Goal: Task Accomplishment & Management: Use online tool/utility

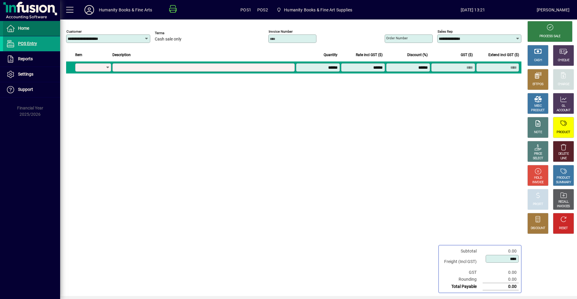
click at [22, 29] on span "Home" at bounding box center [23, 28] width 11 height 5
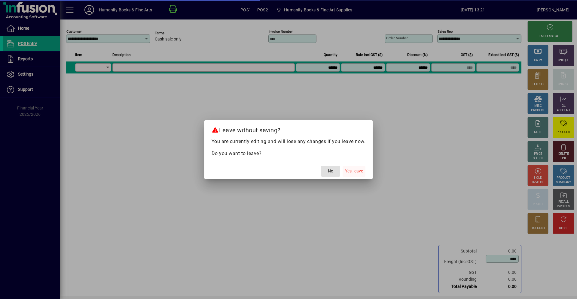
click at [359, 173] on span "Yes, leave" at bounding box center [354, 171] width 18 height 6
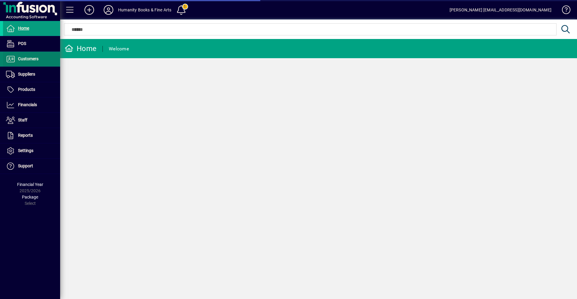
click at [29, 60] on span "Customers" at bounding box center [28, 58] width 20 height 5
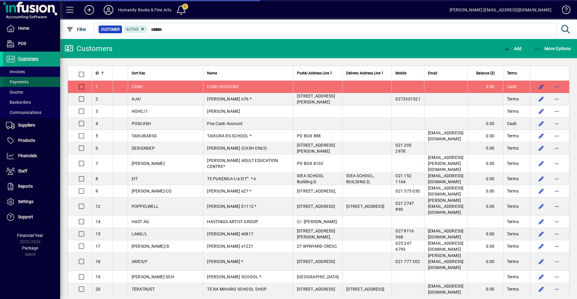
click at [17, 81] on span "Payments" at bounding box center [17, 82] width 23 height 5
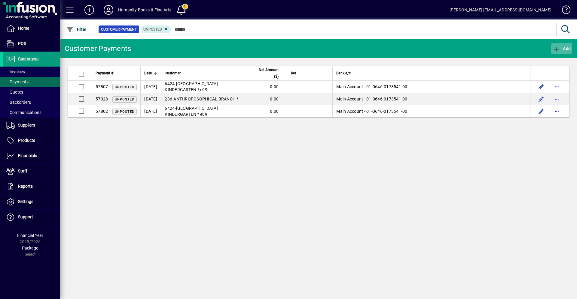
click at [553, 49] on icon "button" at bounding box center [556, 49] width 8 height 6
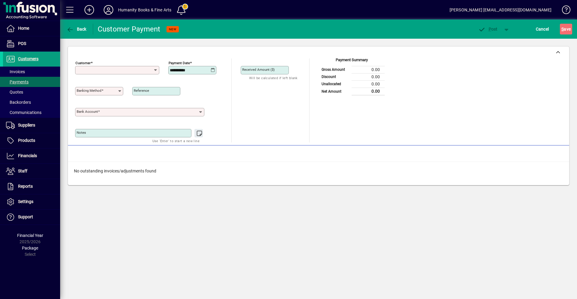
type input "**********"
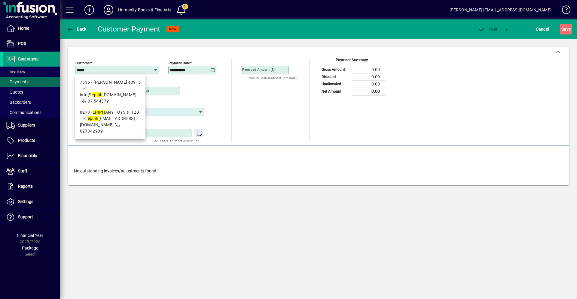
click at [95, 107] on mat-option "8278 - EPIPH ANY TOYS e1120 epiph [EMAIL_ADDRESS][DOMAIN_NAME] 0278429391" at bounding box center [110, 122] width 70 height 30
type input "**********"
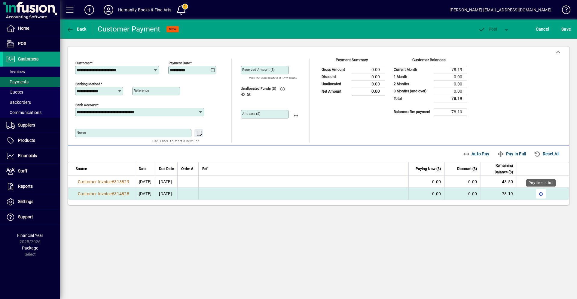
click at [537, 195] on span "button" at bounding box center [540, 194] width 14 height 14
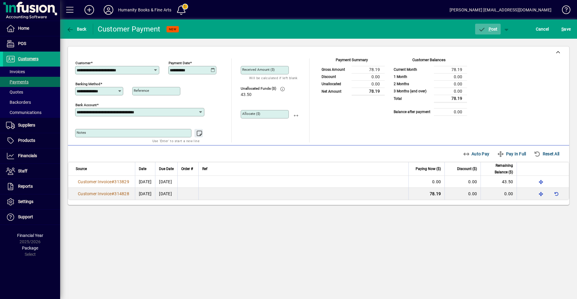
click at [496, 31] on span "P ost" at bounding box center [488, 29] width 20 height 5
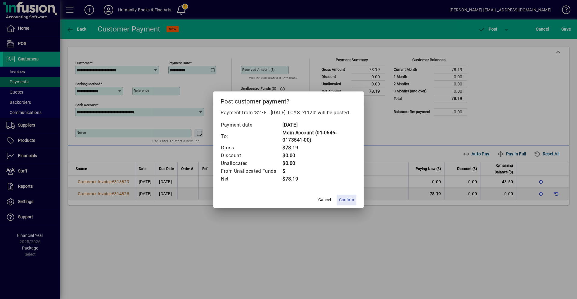
click at [351, 202] on span "Confirm" at bounding box center [346, 200] width 15 height 6
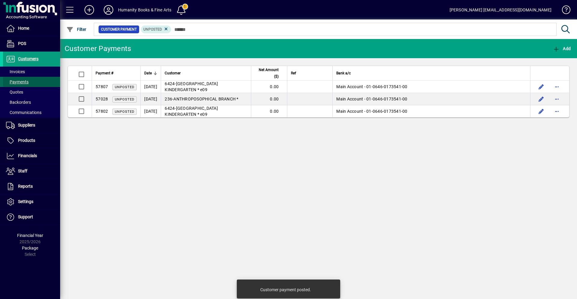
click at [41, 78] on span at bounding box center [31, 82] width 57 height 14
click at [561, 49] on span "Add" at bounding box center [561, 48] width 18 height 5
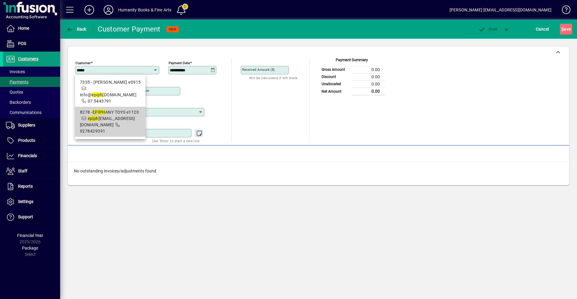
click at [98, 107] on mat-option "8278 - EPIPH ANY TOYS e1120 epiph [EMAIL_ADDRESS][DOMAIN_NAME] 0278429391" at bounding box center [110, 122] width 70 height 30
type input "**********"
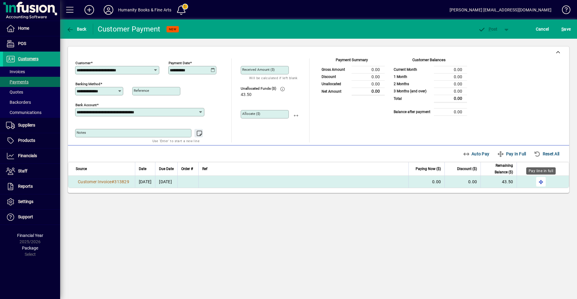
click at [540, 181] on span "button" at bounding box center [540, 182] width 14 height 14
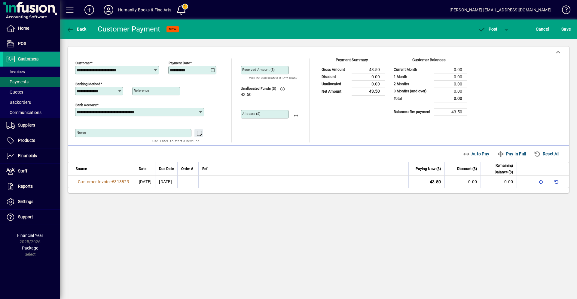
click at [211, 70] on icon at bounding box center [212, 70] width 5 height 5
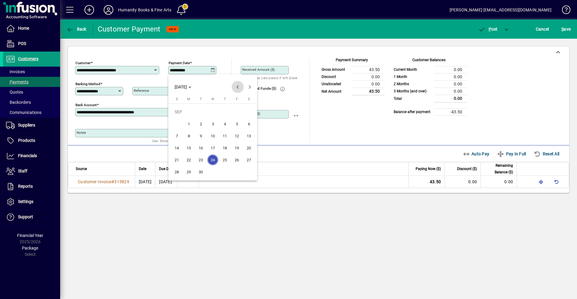
click at [240, 87] on span "Previous month" at bounding box center [238, 87] width 12 height 12
click at [224, 136] on span "14" at bounding box center [224, 136] width 11 height 11
type input "**********"
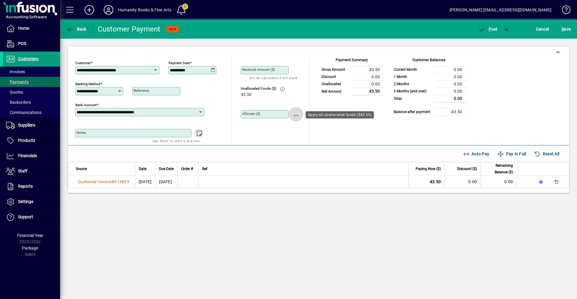
click at [296, 117] on span "button" at bounding box center [296, 114] width 14 height 14
type input "*****"
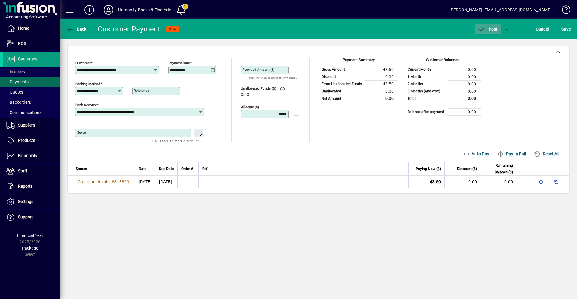
click at [495, 29] on span "P ost" at bounding box center [488, 29] width 20 height 5
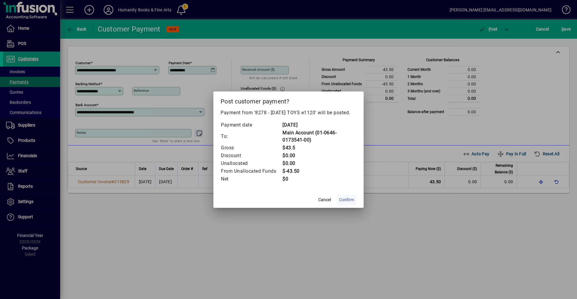
click at [342, 203] on span "Confirm" at bounding box center [346, 200] width 15 height 6
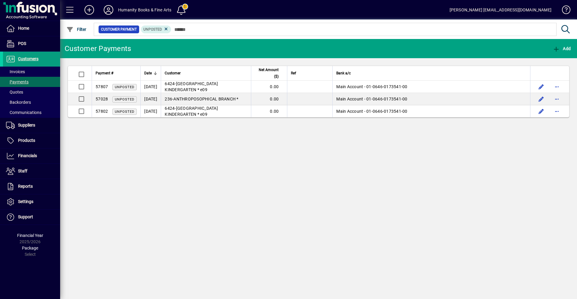
drag, startPoint x: 576, startPoint y: 218, endPoint x: 576, endPoint y: 311, distance: 93.4
click at [238, 157] on div "Customer Payments Add Payment # Date Customer Net Amount ($) Ref Bank a/c 57807…" at bounding box center [318, 169] width 516 height 260
click at [20, 83] on span "Payments" at bounding box center [17, 82] width 23 height 5
click at [558, 49] on icon "button" at bounding box center [556, 49] width 8 height 6
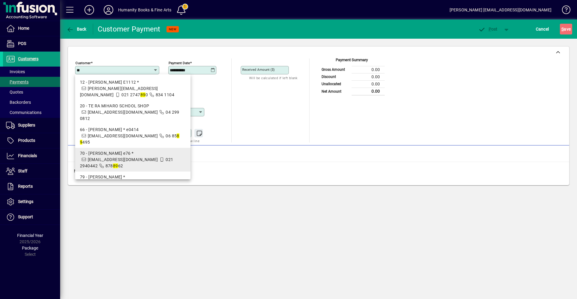
scroll to position [30, 0]
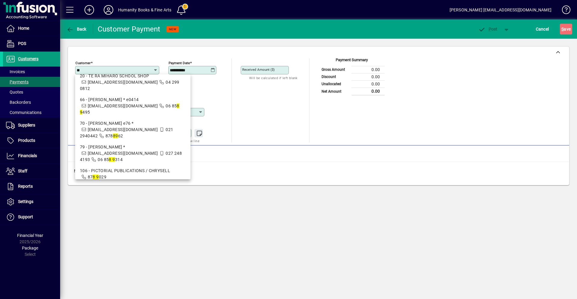
type input "**"
drag, startPoint x: 107, startPoint y: 195, endPoint x: 84, endPoint y: 168, distance: 34.7
click at [107, 195] on div "**********" at bounding box center [318, 160] width 516 height 280
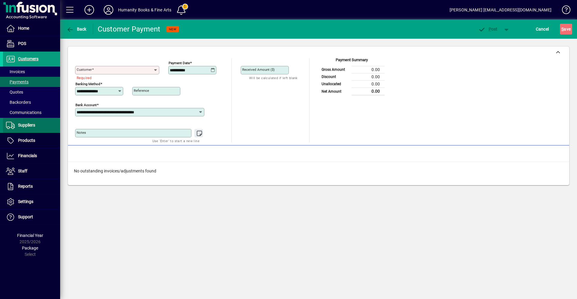
click at [23, 123] on span "Suppliers" at bounding box center [26, 125] width 17 height 5
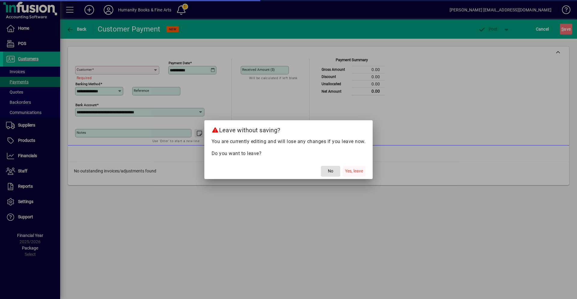
click at [355, 171] on span "Yes, leave" at bounding box center [354, 171] width 18 height 6
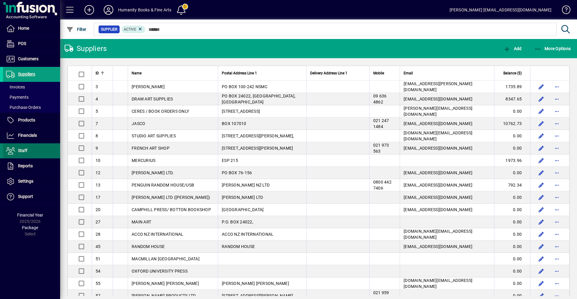
click at [18, 148] on span "Staff" at bounding box center [15, 150] width 24 height 7
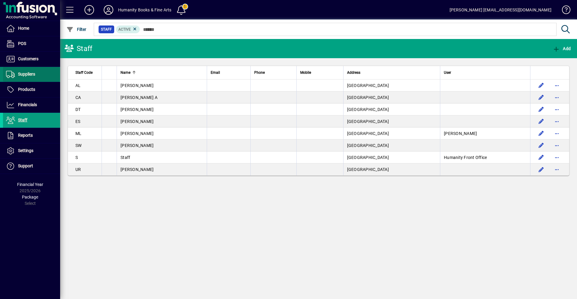
drag, startPoint x: 24, startPoint y: 79, endPoint x: 19, endPoint y: 97, distance: 19.1
click at [24, 79] on span at bounding box center [31, 74] width 57 height 14
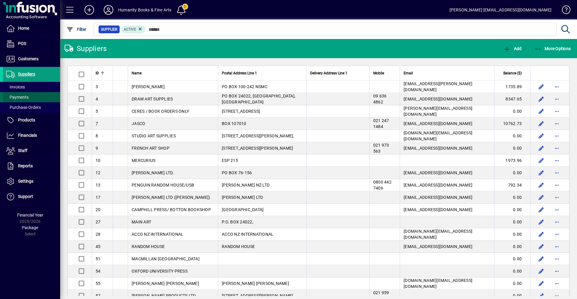
click at [19, 97] on span "Payments" at bounding box center [17, 97] width 23 height 5
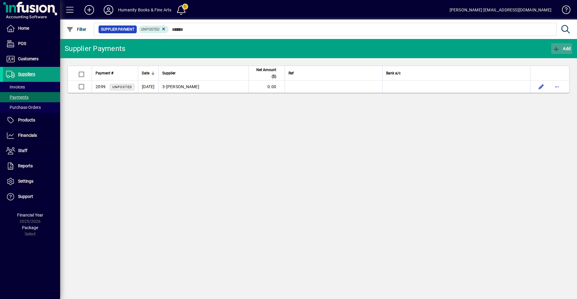
click at [556, 53] on span "button" at bounding box center [561, 48] width 21 height 14
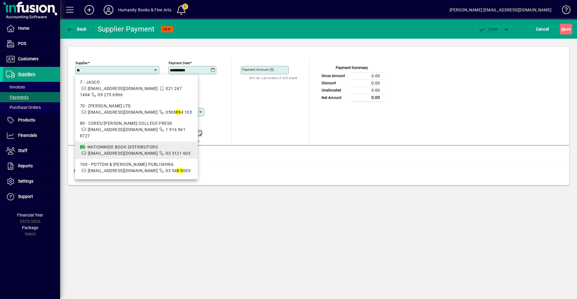
click at [137, 146] on div "89 - NATIONWIDE BOOK DISTRIBUTORS" at bounding box center [136, 147] width 113 height 6
type input "**********"
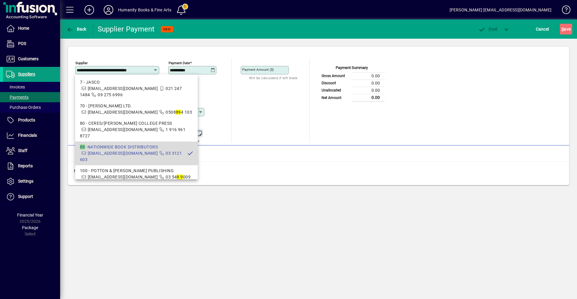
scroll to position [0, 3]
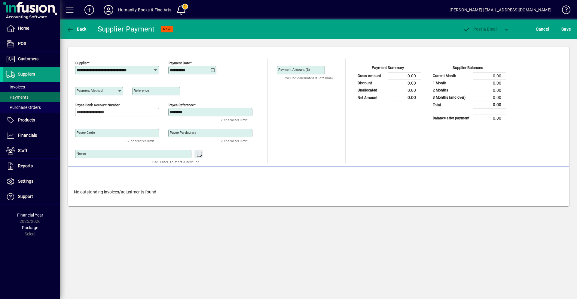
type input "**********"
click at [27, 96] on span "Payments" at bounding box center [17, 97] width 23 height 5
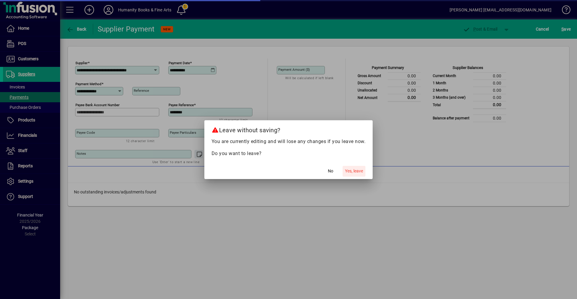
drag, startPoint x: 351, startPoint y: 177, endPoint x: 346, endPoint y: 170, distance: 8.8
click at [351, 176] on span "button" at bounding box center [353, 171] width 23 height 14
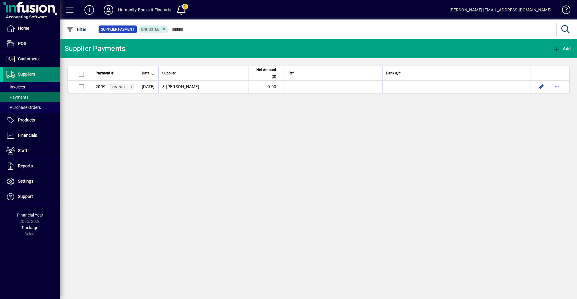
click at [32, 69] on span at bounding box center [31, 74] width 57 height 14
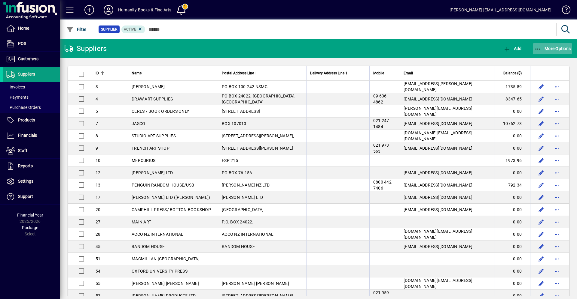
click at [538, 48] on icon "button" at bounding box center [538, 49] width 8 height 6
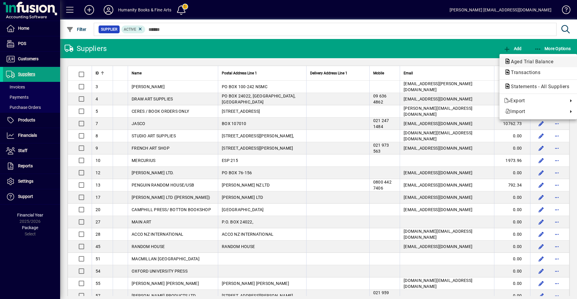
click at [537, 59] on span "Aged Trial Balance" at bounding box center [530, 62] width 52 height 6
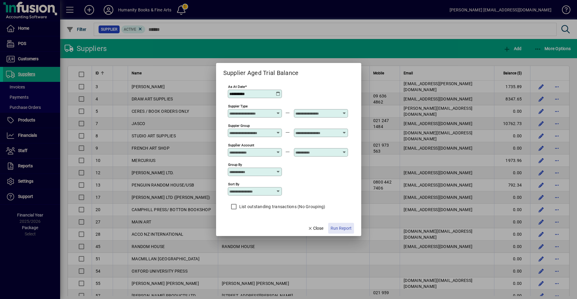
click at [335, 229] on span "Run Report" at bounding box center [340, 229] width 21 height 6
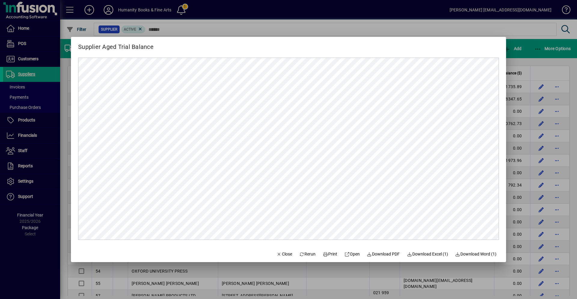
click at [529, 121] on div at bounding box center [288, 149] width 577 height 299
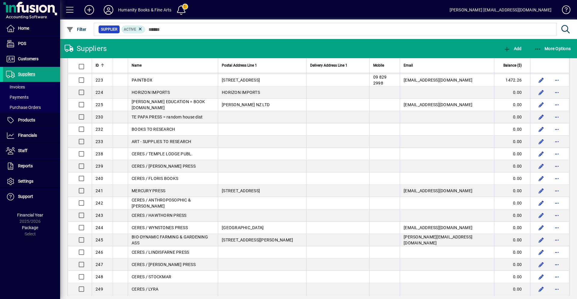
scroll to position [871, 0]
